Goal: Obtain resource: Download file/media

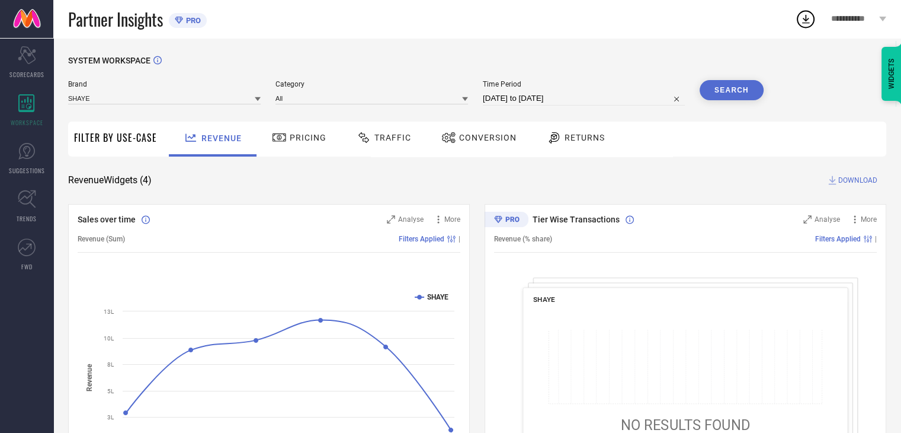
click at [476, 141] on span "Conversion" at bounding box center [487, 137] width 57 height 9
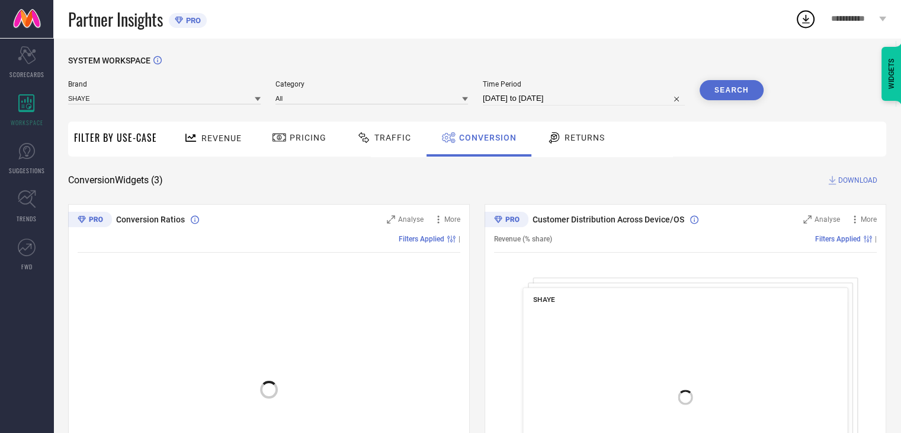
select select "7"
select select "2025"
select select "8"
select select "2025"
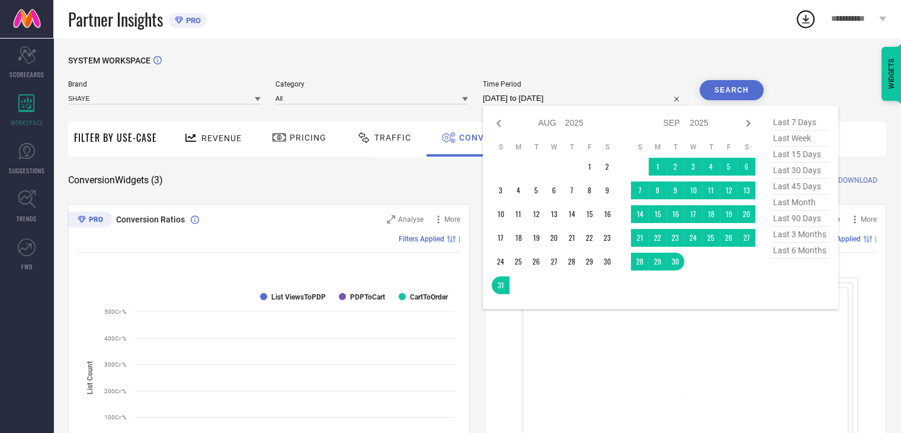
click at [603, 97] on input "[DATE] to [DATE]" at bounding box center [584, 98] width 202 height 14
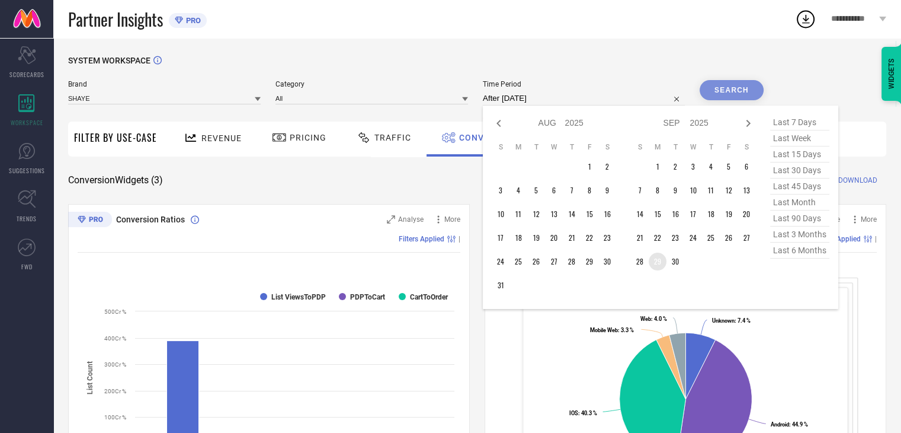
click at [653, 263] on td "29" at bounding box center [658, 261] width 18 height 18
type input "29-09-2025 to 29-09-2025"
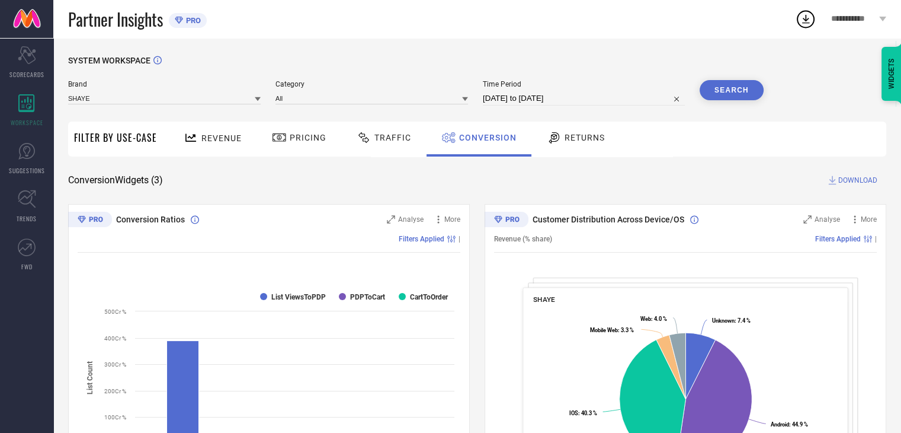
click at [721, 92] on button "Search" at bounding box center [732, 90] width 64 height 20
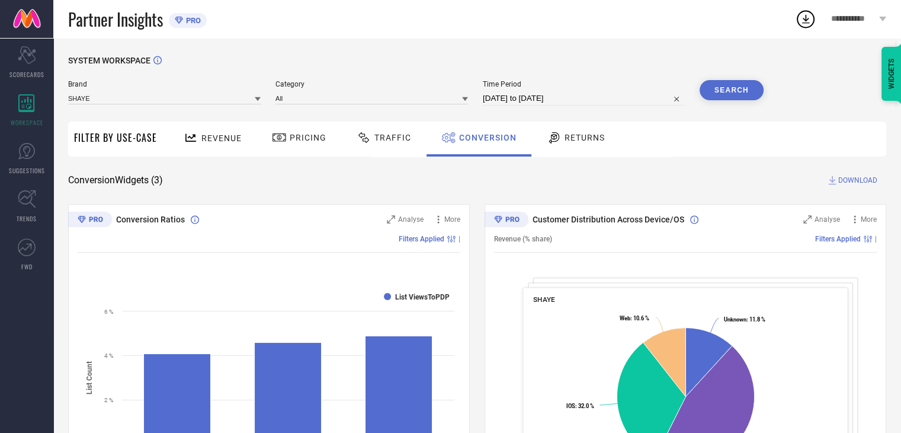
click at [844, 181] on span "DOWNLOAD" at bounding box center [857, 180] width 39 height 12
click at [637, 124] on div "Revenue Pricing Traffic Conversion Returns" at bounding box center [525, 138] width 724 height 35
click at [612, 98] on input "29-09-2025 to 29-09-2025" at bounding box center [584, 98] width 202 height 14
select select "8"
select select "2025"
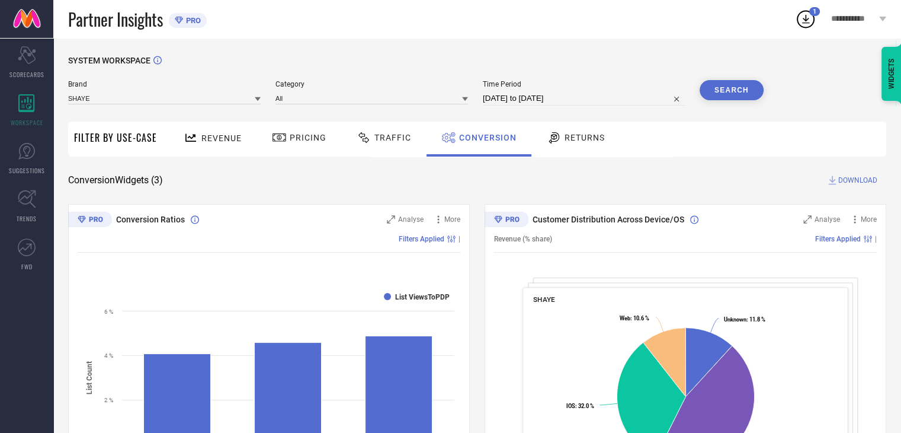
select select "9"
select select "2025"
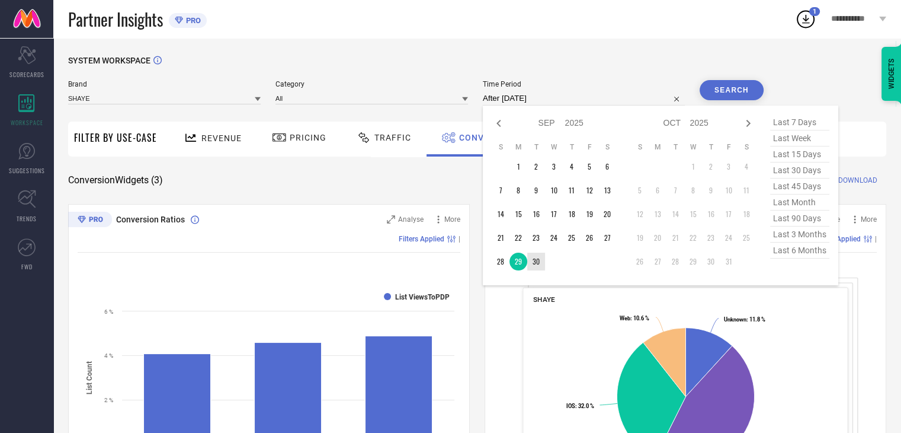
click at [540, 263] on td "30" at bounding box center [536, 261] width 18 height 18
type input "30-09-2025 to 30-09-2025"
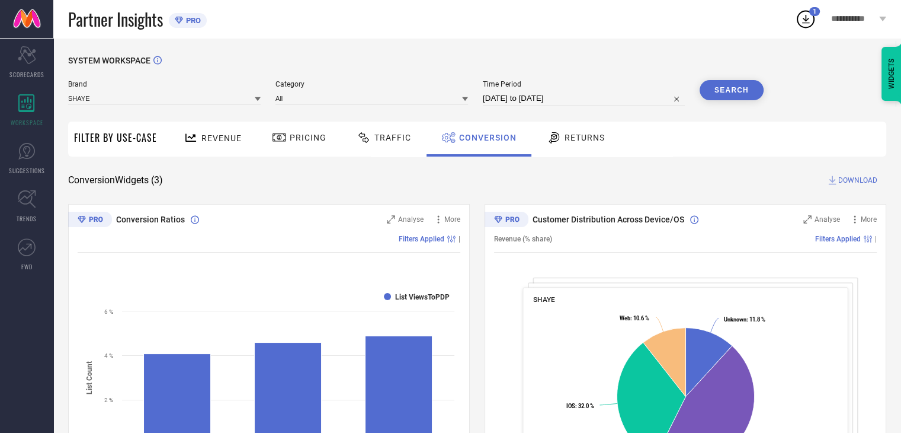
click at [734, 86] on button "Search" at bounding box center [732, 90] width 64 height 20
